Goal: Task Accomplishment & Management: Manage account settings

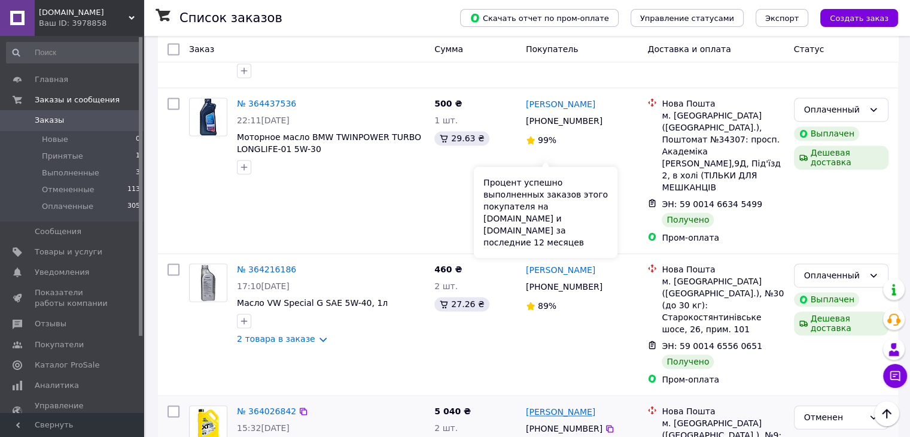
scroll to position [1916, 0]
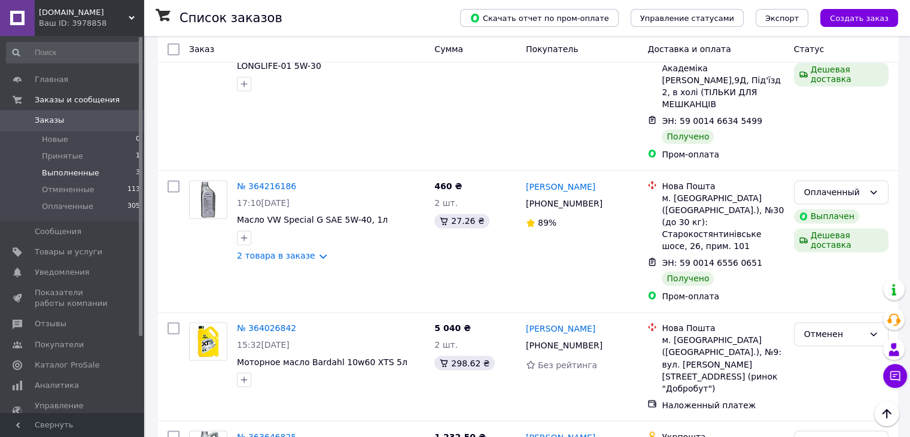
click at [67, 173] on span "Выполненные" at bounding box center [70, 173] width 57 height 11
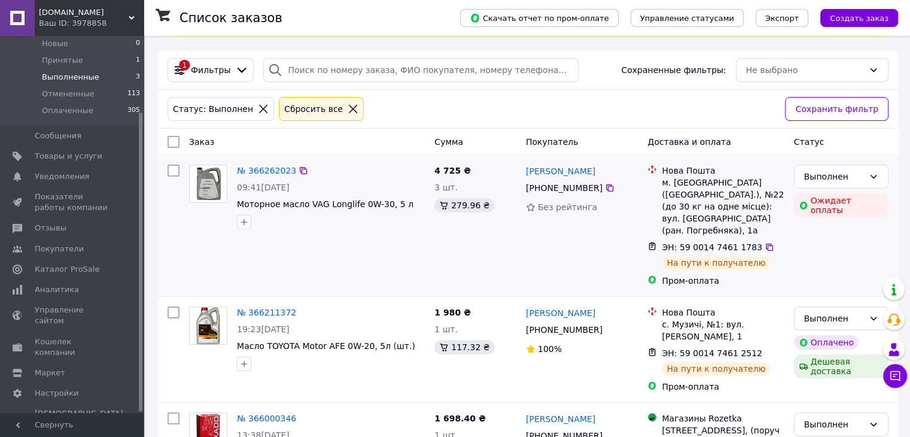
scroll to position [134, 0]
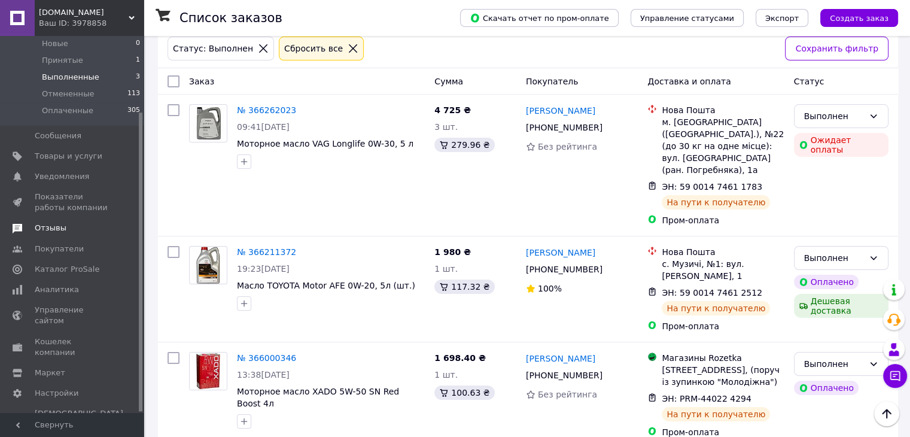
click at [84, 230] on span "Отзывы" at bounding box center [73, 228] width 76 height 11
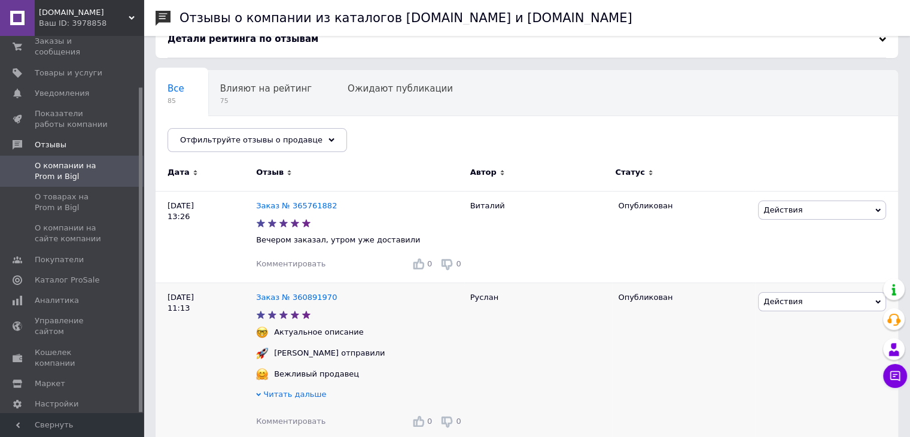
scroll to position [239, 0]
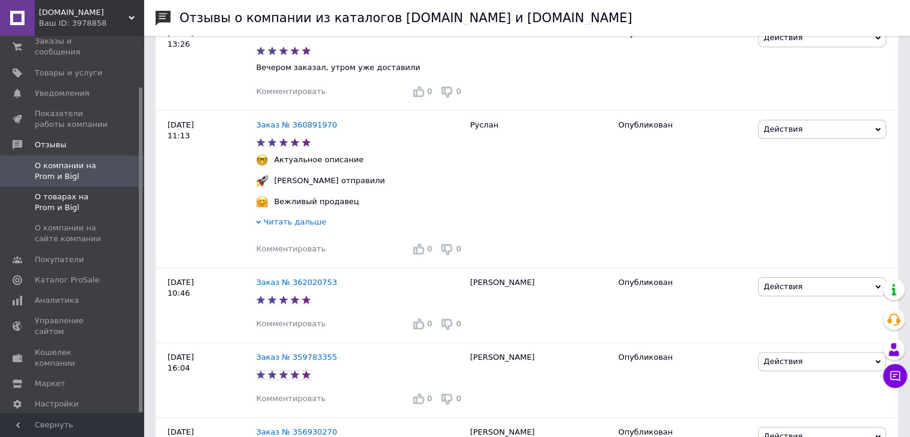
click at [36, 192] on span "О товарах на Prom и Bigl" at bounding box center [73, 203] width 76 height 22
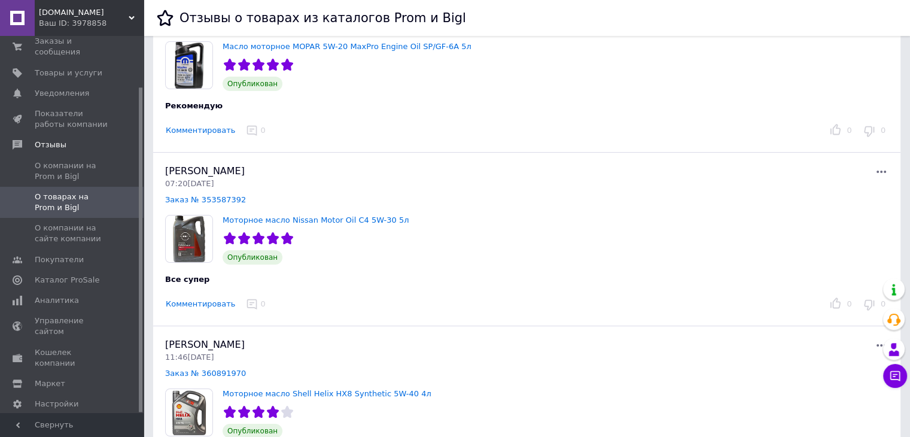
scroll to position [60, 0]
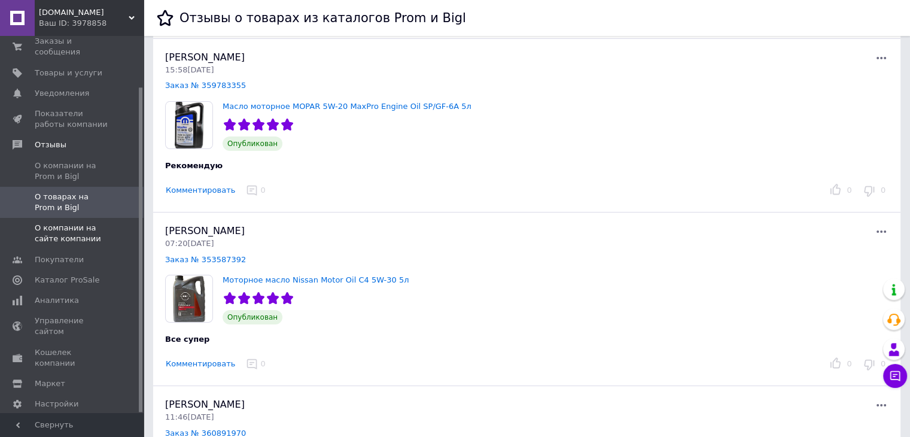
click at [80, 226] on span "О компании на сайте компании" at bounding box center [73, 234] width 76 height 22
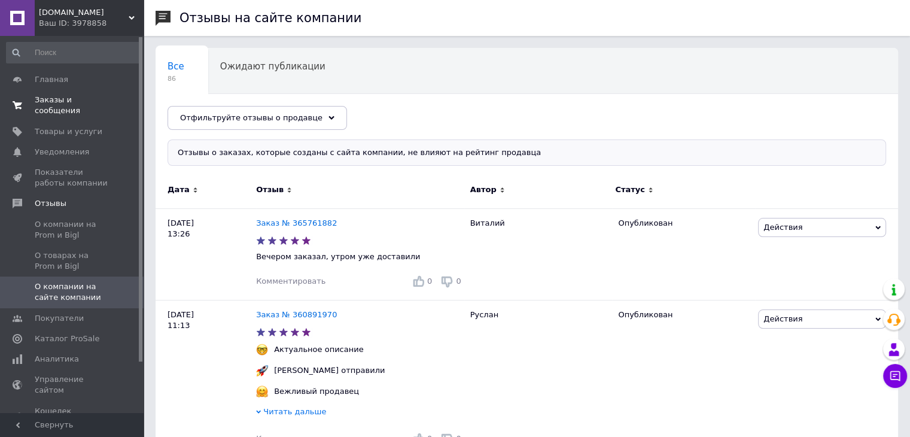
click at [55, 100] on span "Заказы и сообщения" at bounding box center [73, 106] width 76 height 22
